Goal: Transaction & Acquisition: Purchase product/service

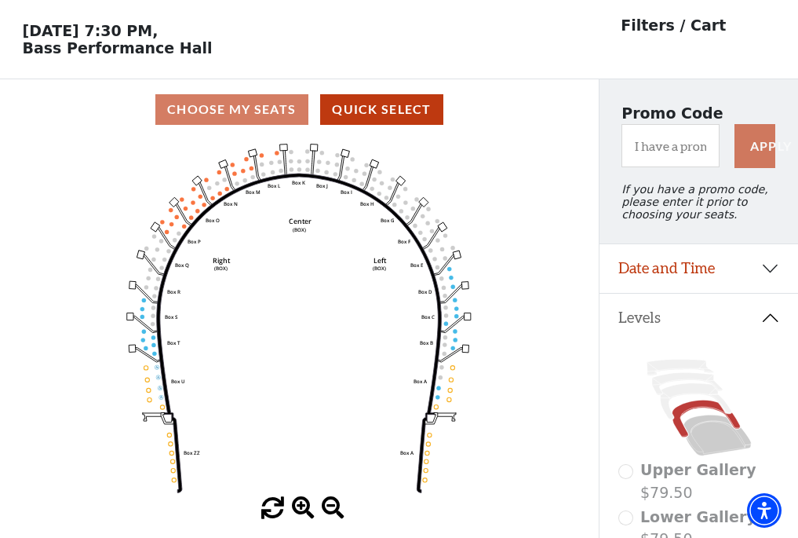
scroll to position [73, 0]
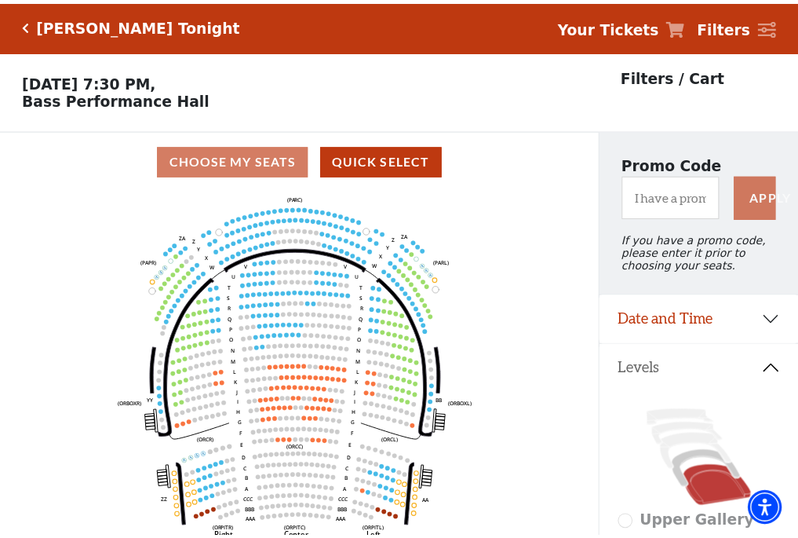
scroll to position [73, 0]
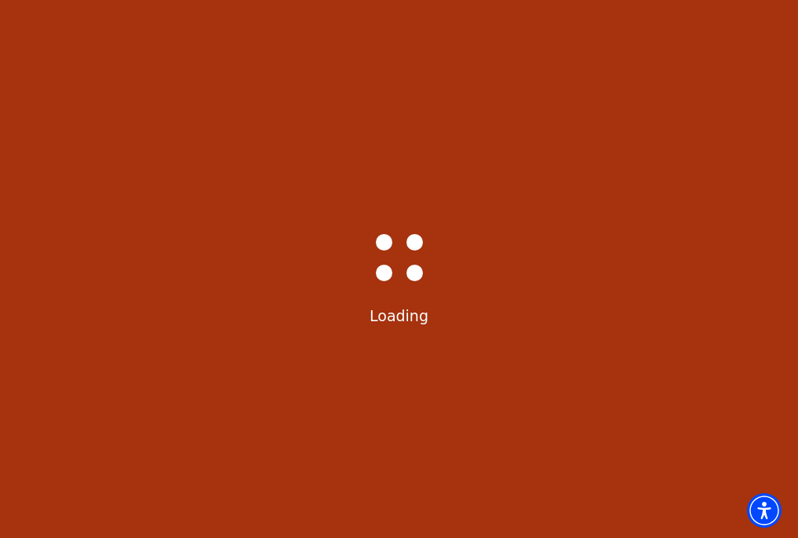
select select "6587"
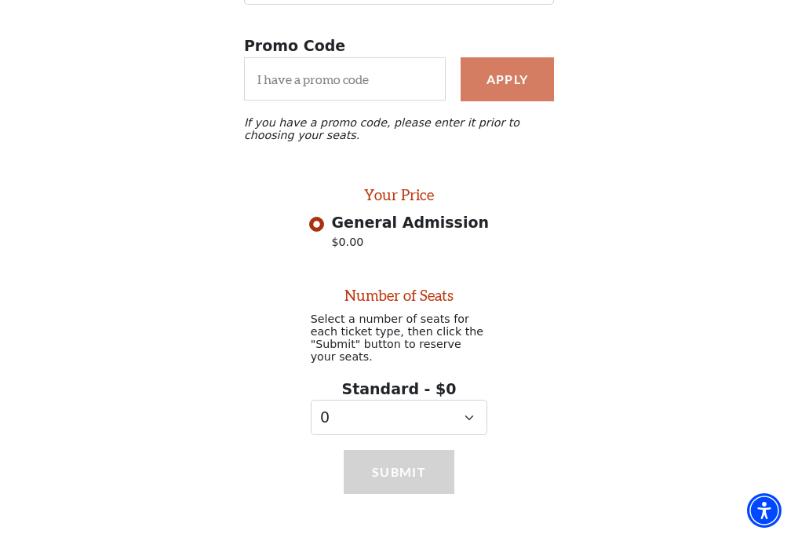
scroll to position [229, 0]
